Goal: Check status: Check status

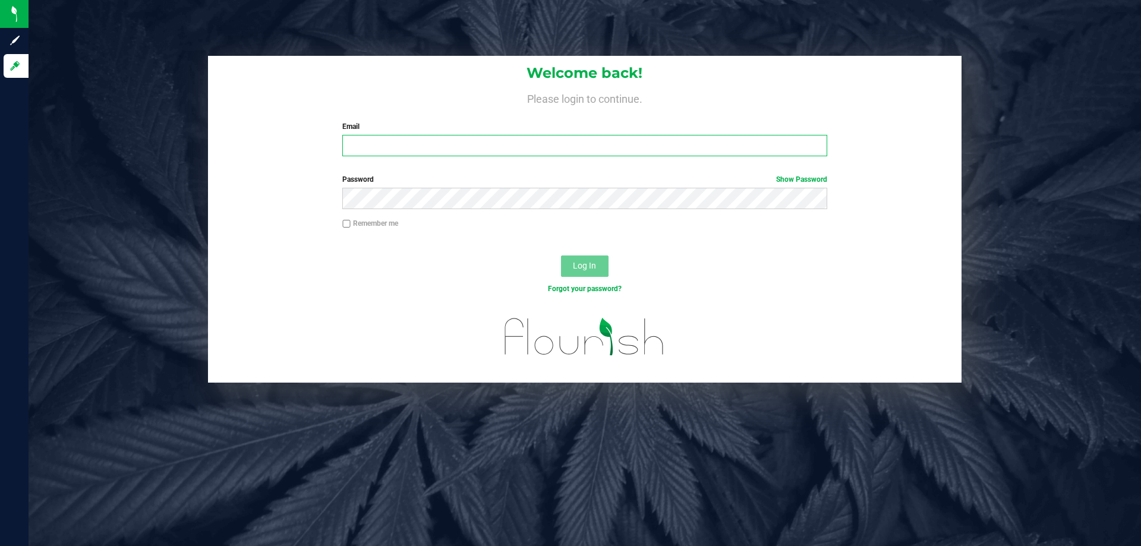
click at [408, 143] on input "Email" at bounding box center [584, 145] width 484 height 21
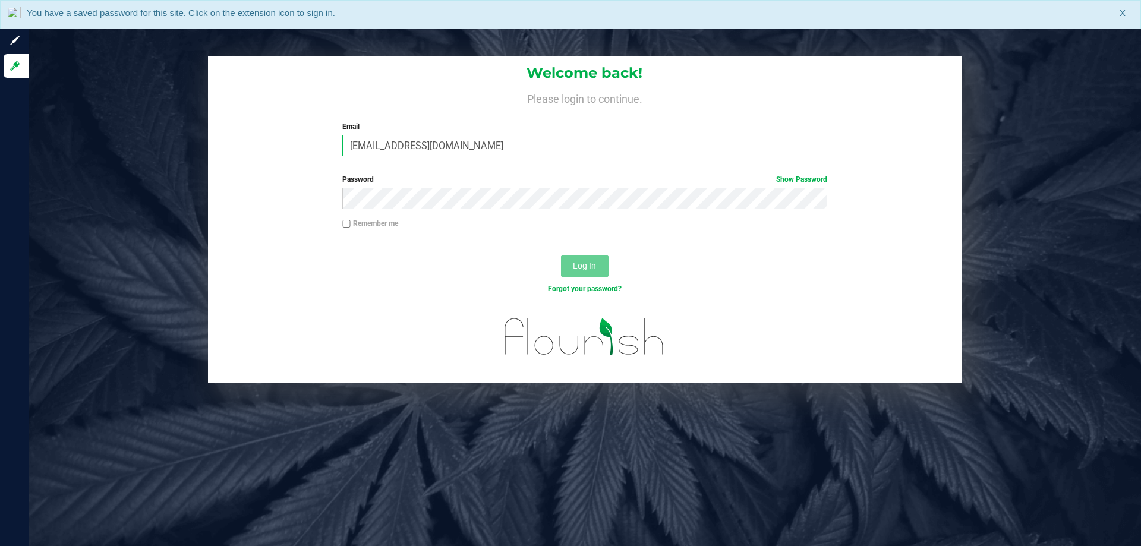
type input "[EMAIL_ADDRESS][DOMAIN_NAME]"
click at [512, 181] on label "Password Show Password" at bounding box center [584, 179] width 484 height 11
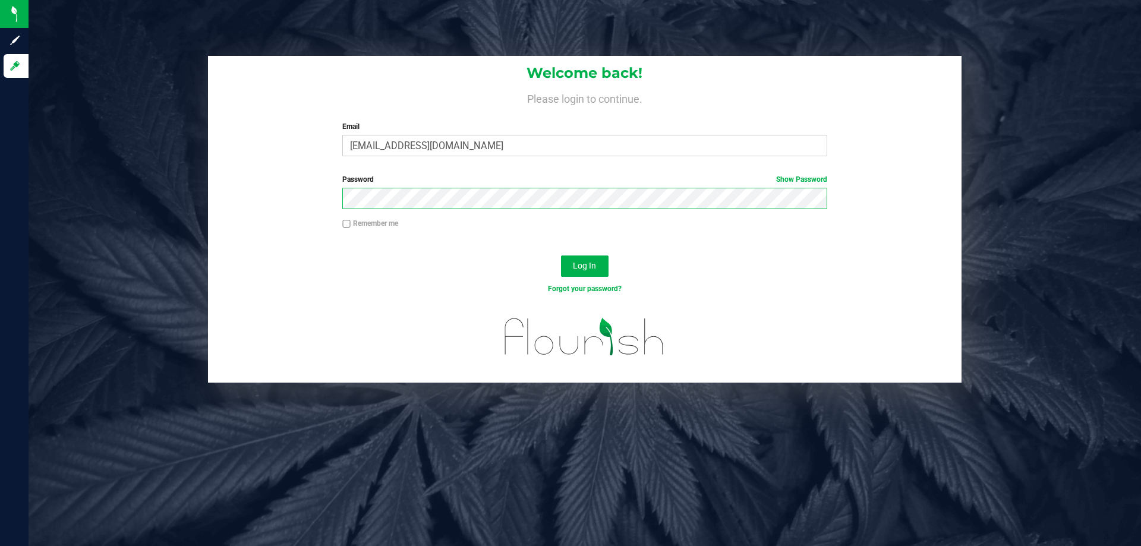
click at [561, 256] on button "Log In" at bounding box center [585, 266] width 48 height 21
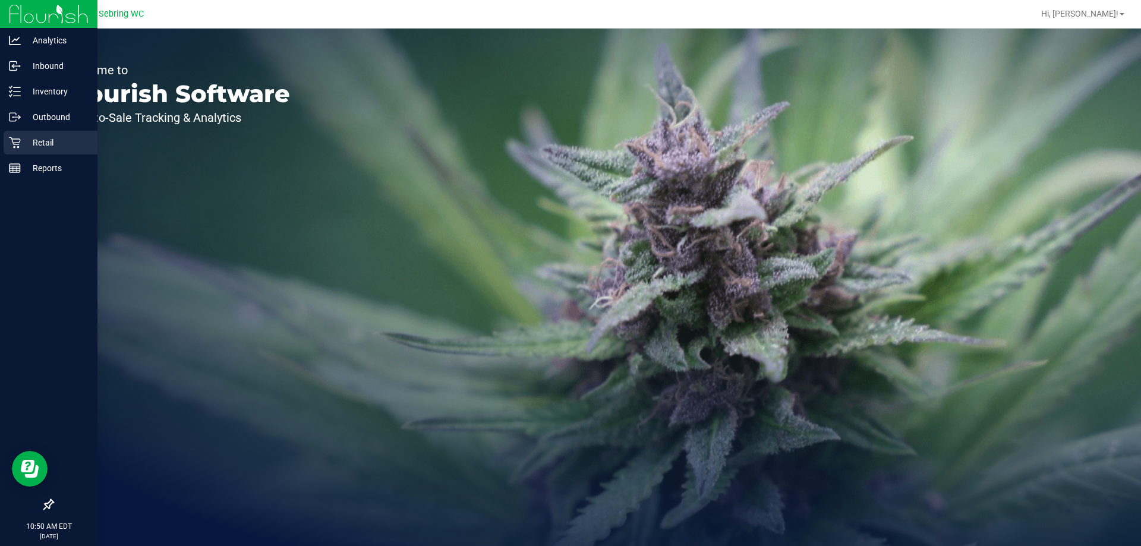
click at [14, 147] on icon at bounding box center [14, 142] width 11 height 11
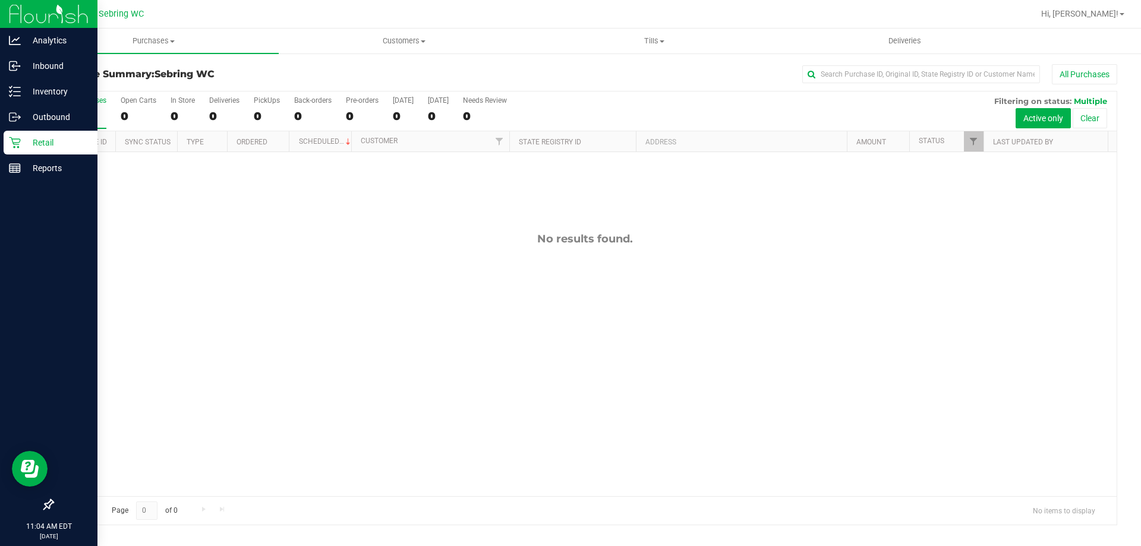
click at [15, 141] on icon at bounding box center [15, 143] width 12 height 12
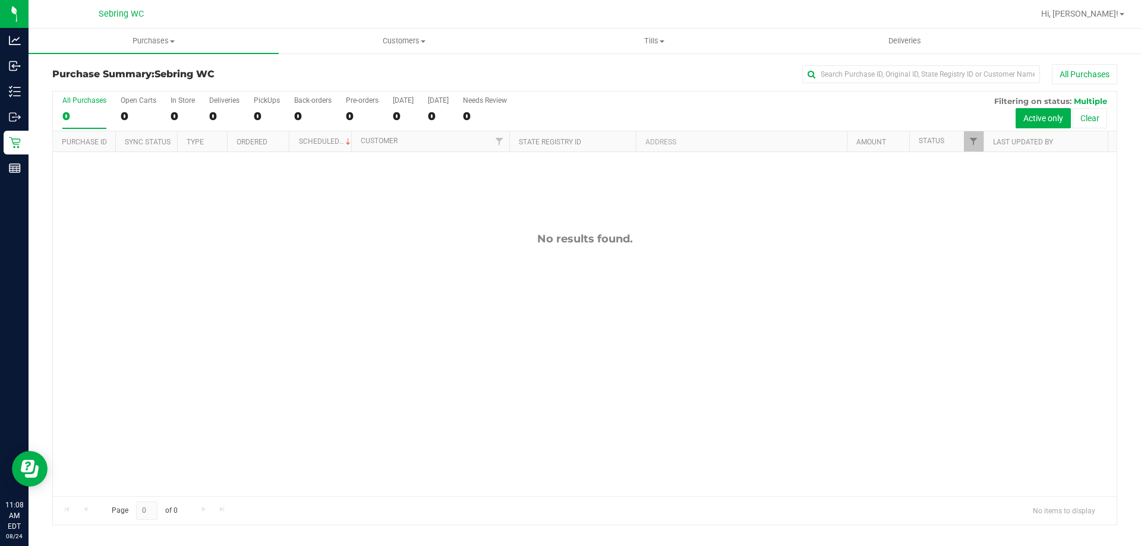
drag, startPoint x: 463, startPoint y: 360, endPoint x: 461, endPoint y: 326, distance: 34.5
click at [464, 355] on div "No results found." at bounding box center [585, 364] width 1064 height 424
click at [372, 272] on div at bounding box center [585, 308] width 1064 height 433
drag, startPoint x: 324, startPoint y: 326, endPoint x: 319, endPoint y: 316, distance: 10.9
click at [325, 322] on div "No results found." at bounding box center [585, 364] width 1064 height 424
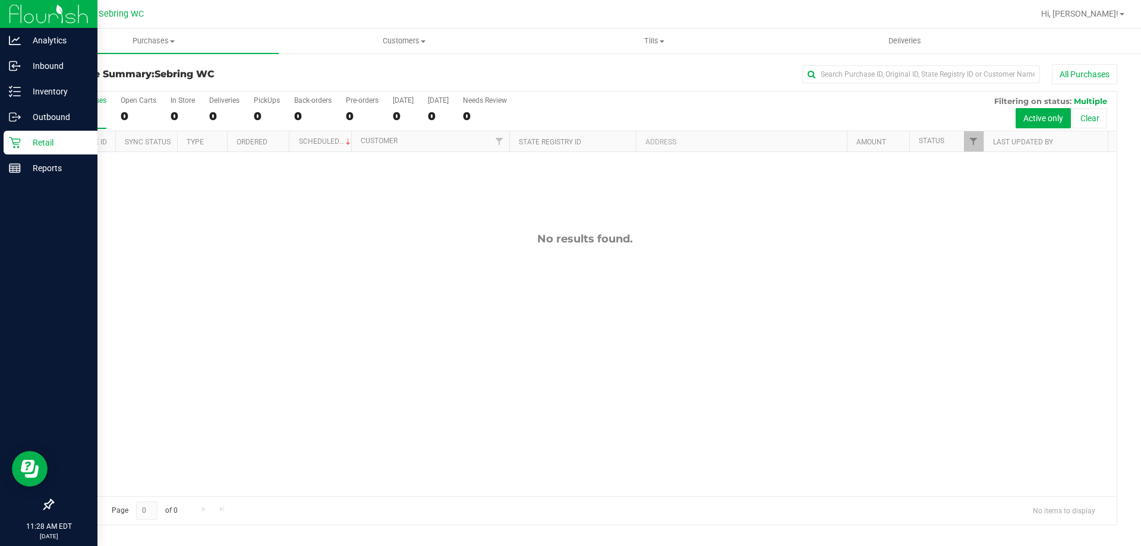
click at [11, 143] on icon at bounding box center [15, 143] width 12 height 12
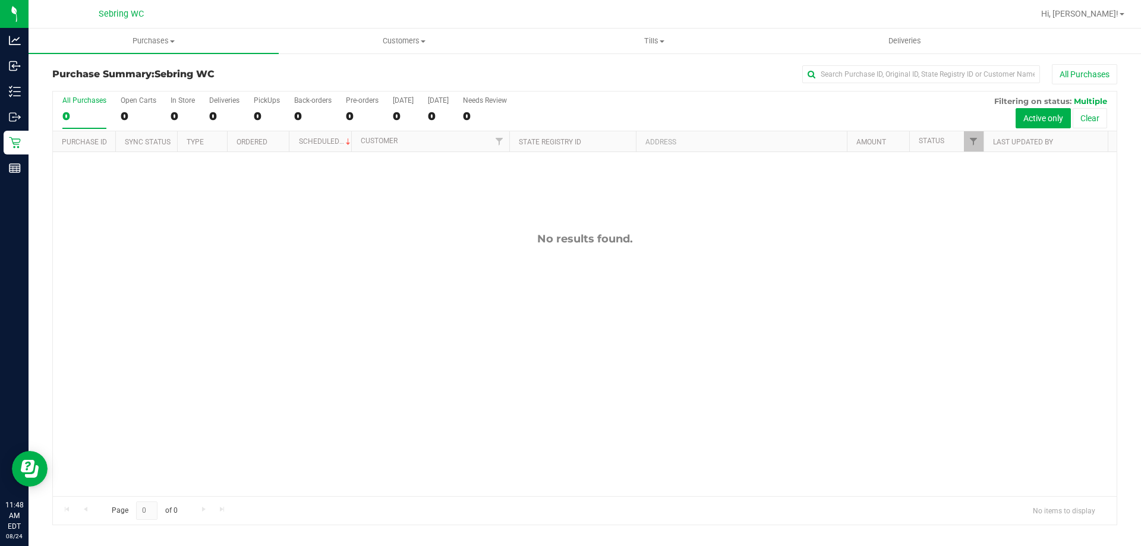
click at [576, 283] on div "No results found." at bounding box center [585, 364] width 1064 height 424
